Goal: Information Seeking & Learning: Learn about a topic

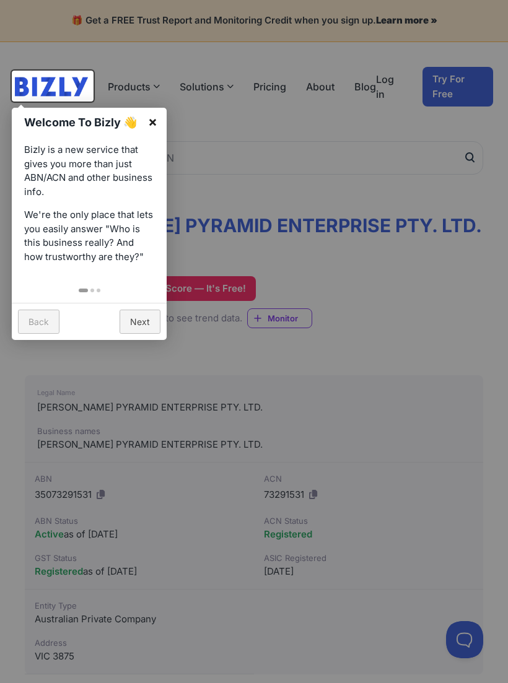
click at [155, 121] on link "×" at bounding box center [153, 122] width 28 height 28
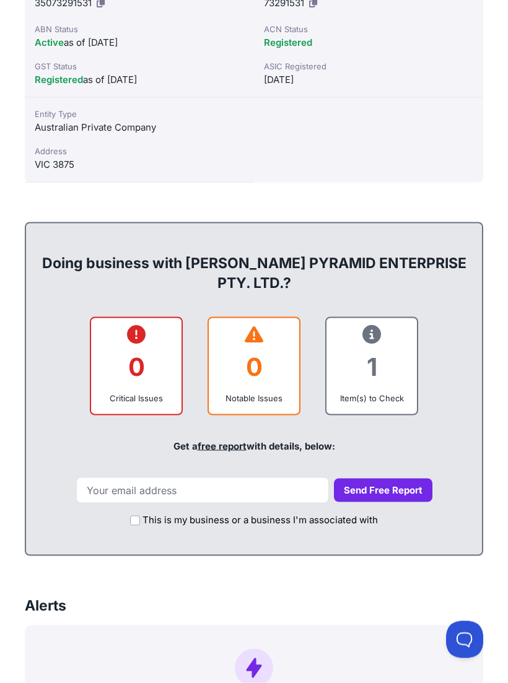
scroll to position [492, 0]
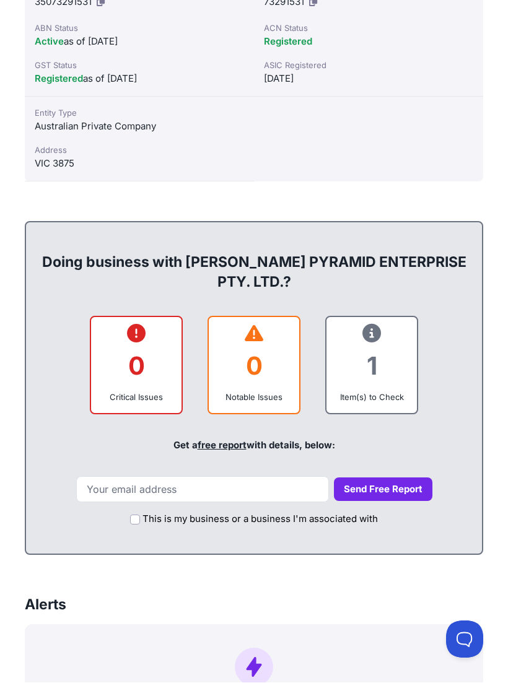
click at [389, 358] on div "1" at bounding box center [371, 366] width 71 height 50
click at [383, 391] on div "Item(s) to Check" at bounding box center [371, 397] width 71 height 12
click at [394, 359] on div "1" at bounding box center [371, 366] width 71 height 50
click at [389, 350] on div "1" at bounding box center [371, 366] width 71 height 50
click at [389, 341] on div "1" at bounding box center [371, 366] width 71 height 50
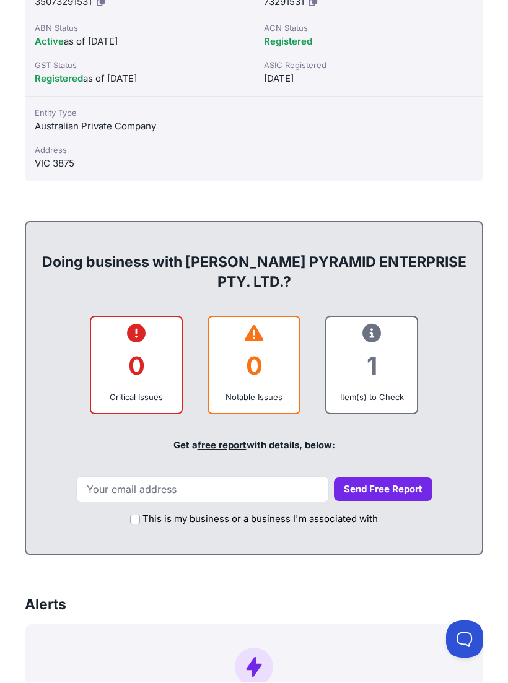
click at [385, 346] on div "1" at bounding box center [371, 366] width 71 height 50
click at [389, 346] on div "1" at bounding box center [371, 366] width 71 height 50
click at [396, 341] on div "1" at bounding box center [371, 366] width 71 height 50
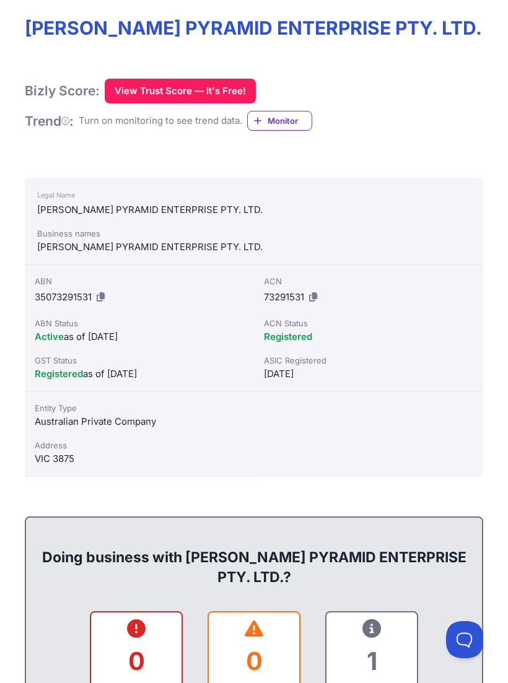
scroll to position [197, 0]
click at [136, 82] on button "View Trust Score — It's Free!" at bounding box center [180, 91] width 151 height 25
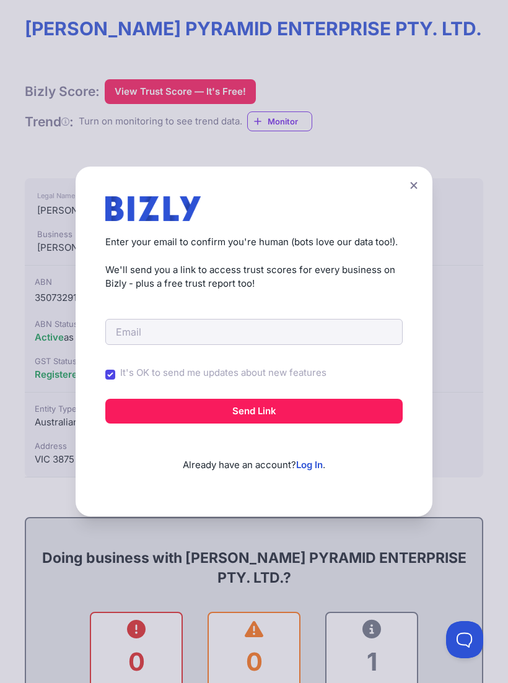
click at [51, 51] on div "Create a Free Account to View Trust Scores Get instant access to trust scores f…" at bounding box center [254, 341] width 508 height 683
click at [418, 188] on button at bounding box center [413, 185] width 17 height 18
